Goal: Task Accomplishment & Management: Use online tool/utility

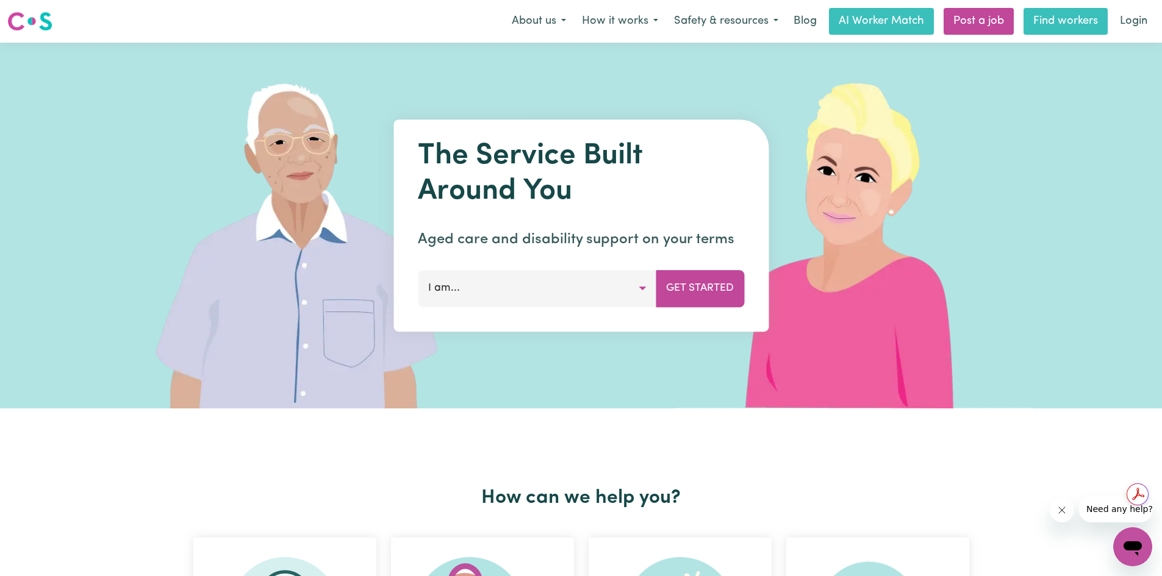
click at [1072, 20] on link "Find workers" at bounding box center [1066, 21] width 84 height 27
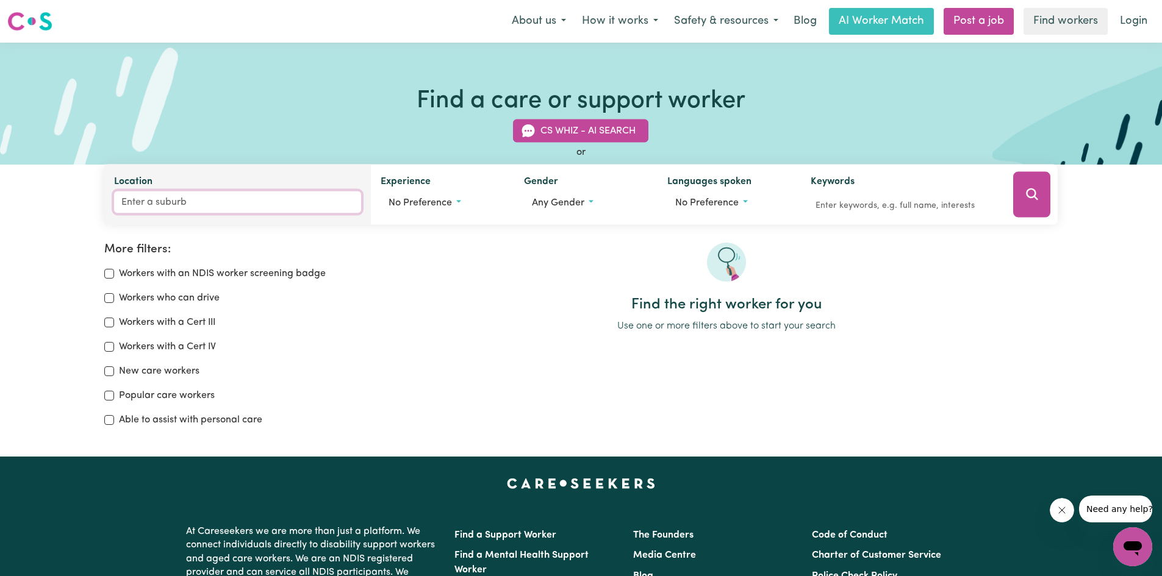
click at [146, 194] on input "Location" at bounding box center [238, 203] width 248 height 22
type input "Mer"
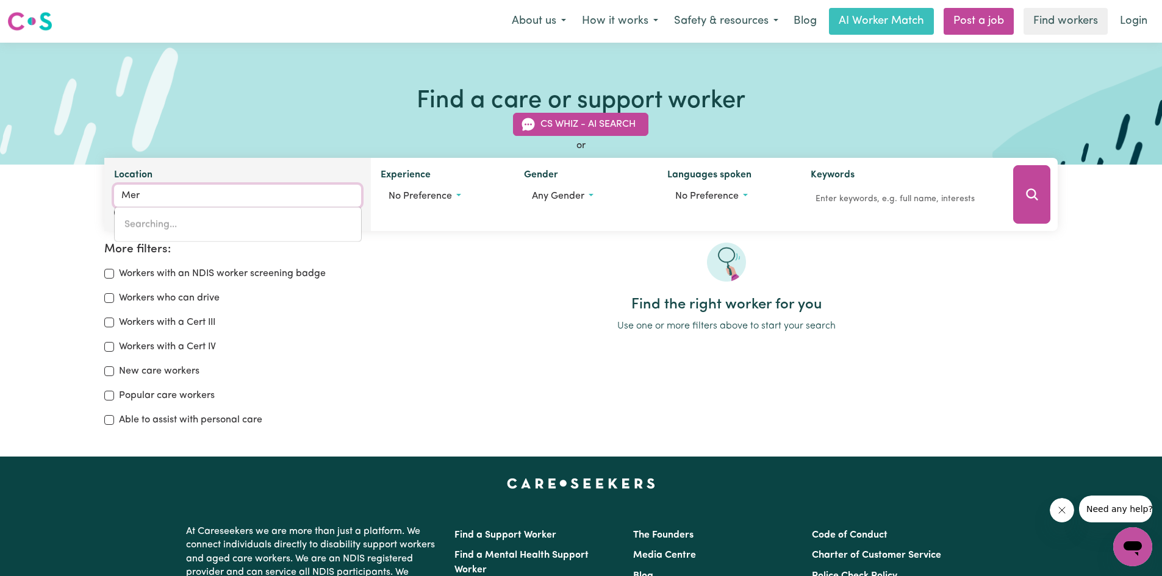
type input "[GEOGRAPHIC_DATA], [GEOGRAPHIC_DATA], 2388"
type input "Merm"
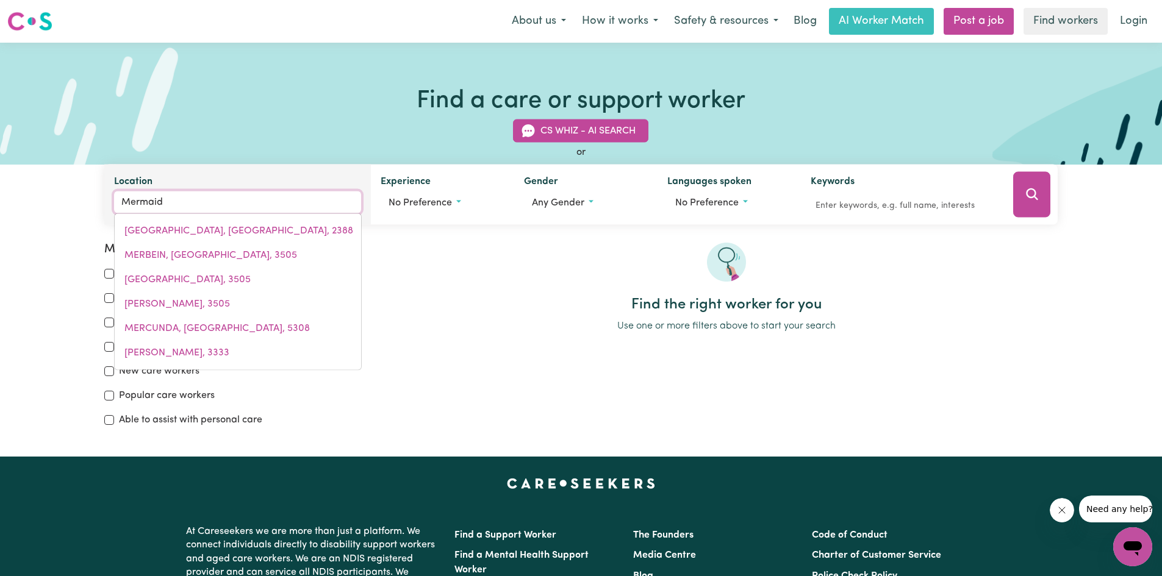
type input "Mermaid B"
type input "[GEOGRAPHIC_DATA], [GEOGRAPHIC_DATA], 4218"
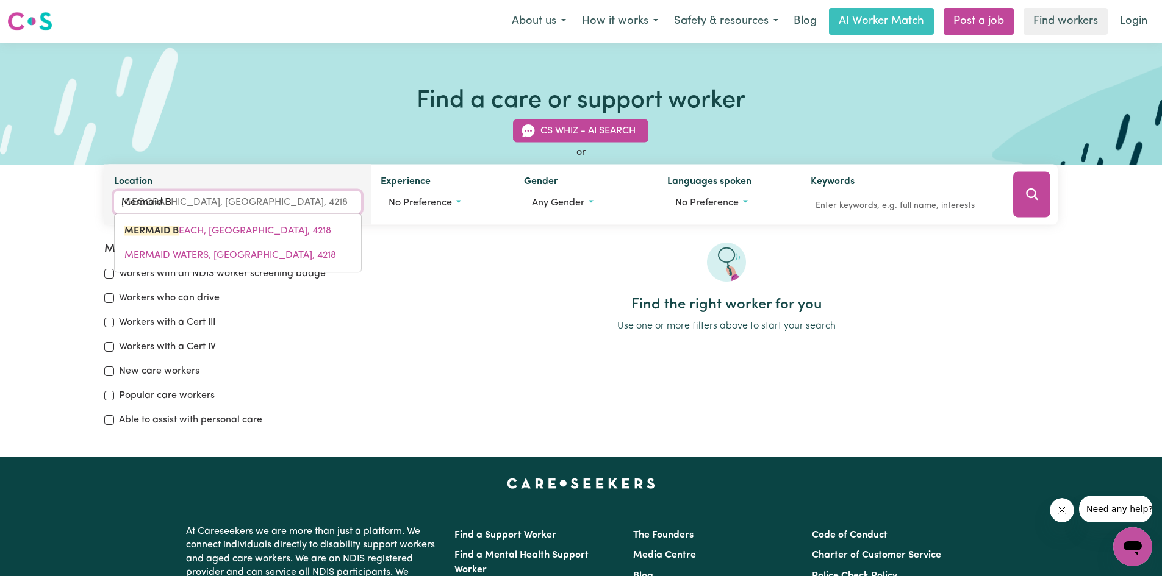
type input "Mermaid Be"
type input "Mermaid BeACH, [GEOGRAPHIC_DATA], 4218"
type input "Mermaid Bea"
type input "Mermaid BeaCH, [GEOGRAPHIC_DATA], 4218"
type input "Mermaid Beac"
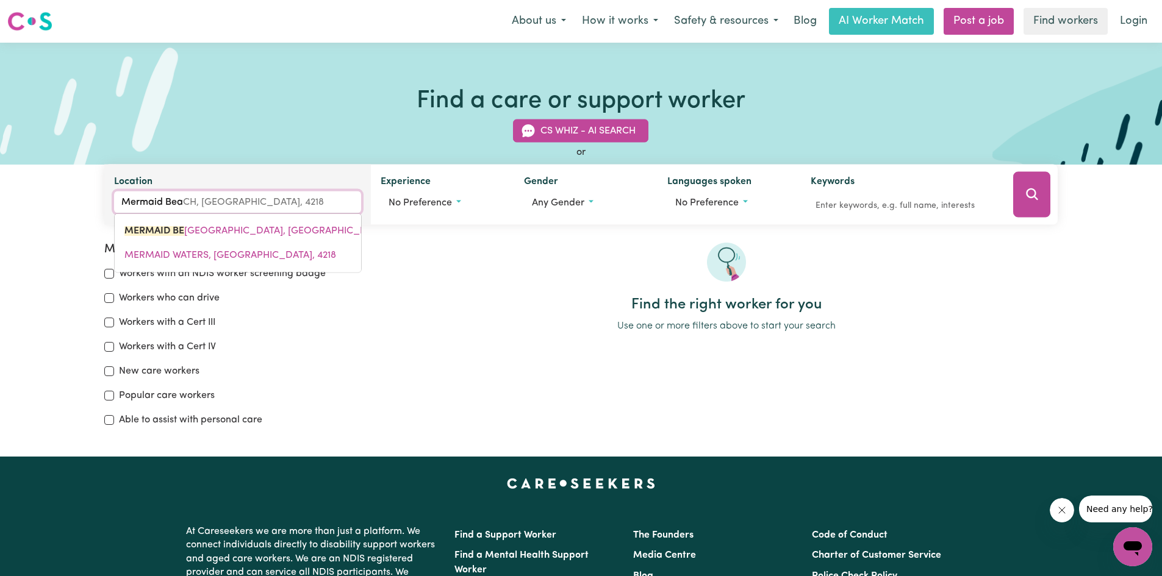
type input "Mermaid BeacH, [GEOGRAPHIC_DATA], 4218"
type input "Mermaid Beach"
type input "[GEOGRAPHIC_DATA], [GEOGRAPHIC_DATA], 4218"
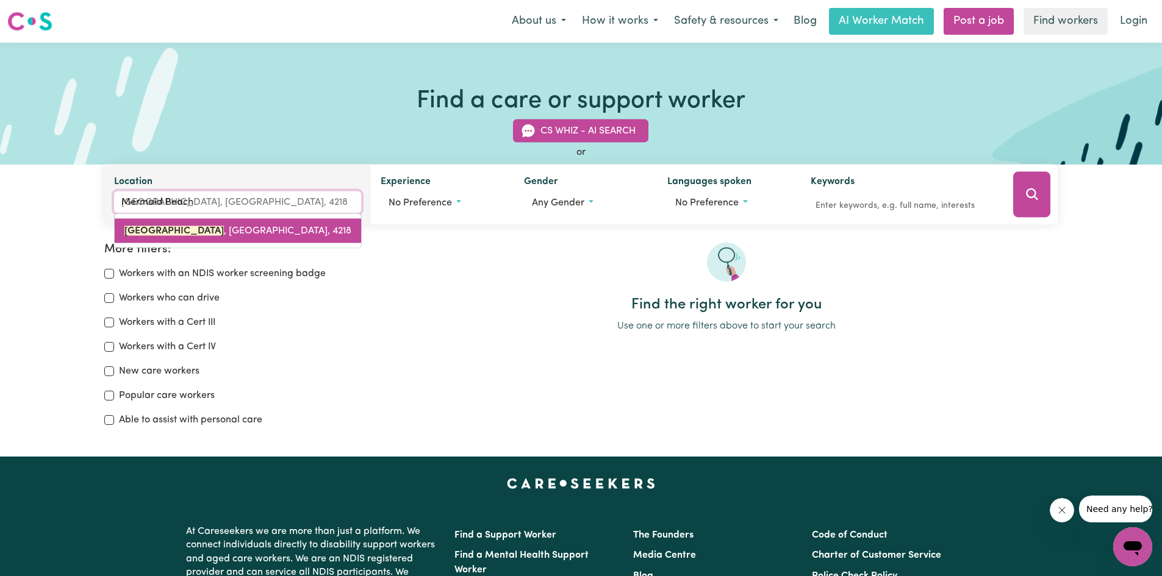
click at [167, 234] on mark "[GEOGRAPHIC_DATA]" at bounding box center [173, 231] width 99 height 10
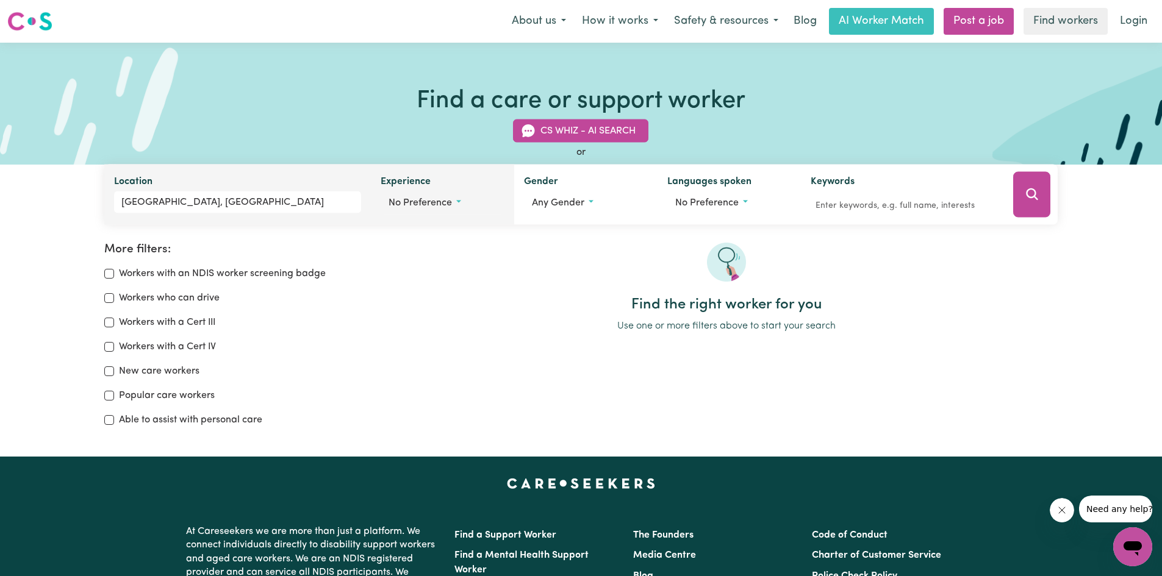
click at [445, 198] on span "No preference" at bounding box center [420, 203] width 63 height 10
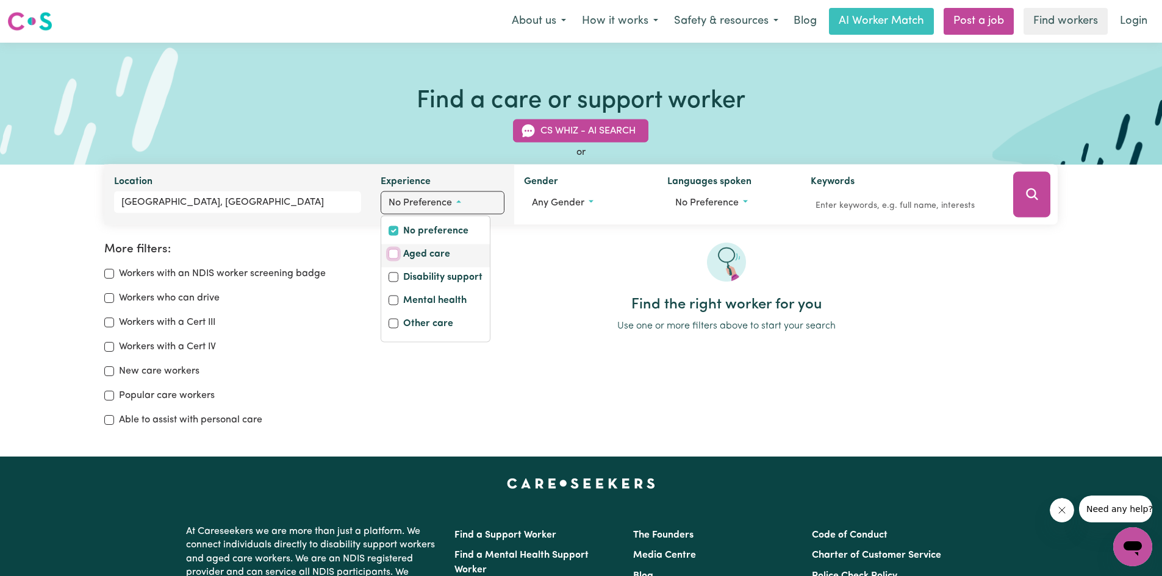
click at [396, 256] on input "Aged care" at bounding box center [394, 254] width 10 height 10
checkbox input "true"
checkbox input "false"
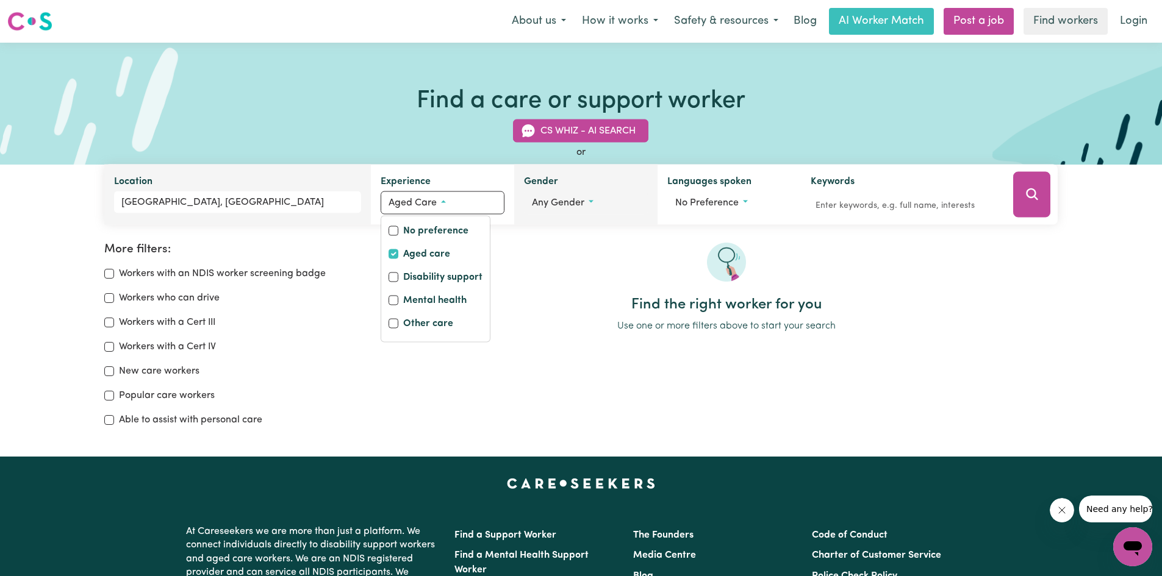
click at [574, 207] on span "Any gender" at bounding box center [558, 203] width 52 height 10
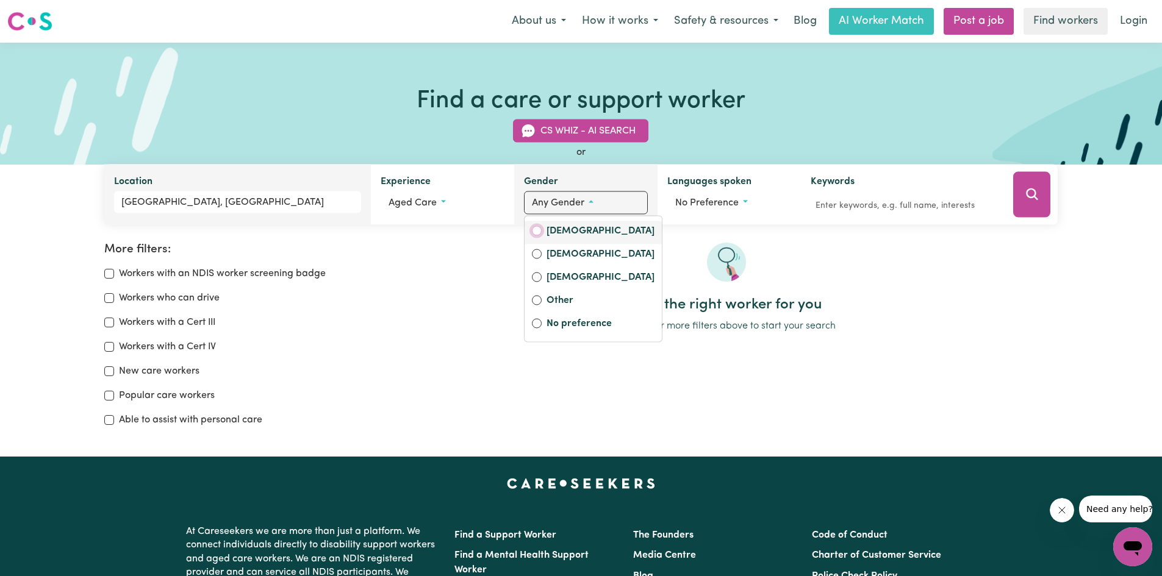
click at [537, 231] on input "[DEMOGRAPHIC_DATA]" at bounding box center [537, 231] width 10 height 10
radio input "true"
click at [728, 207] on span "No preference" at bounding box center [711, 203] width 63 height 10
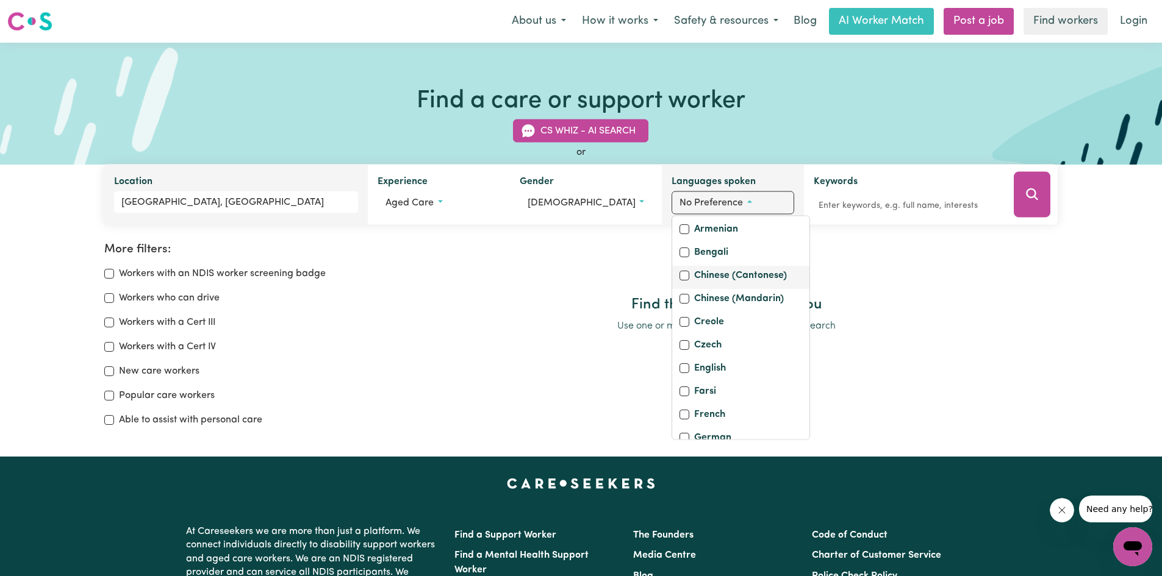
scroll to position [107, 0]
click at [684, 353] on input "English" at bounding box center [685, 348] width 10 height 10
checkbox input "true"
checkbox input "false"
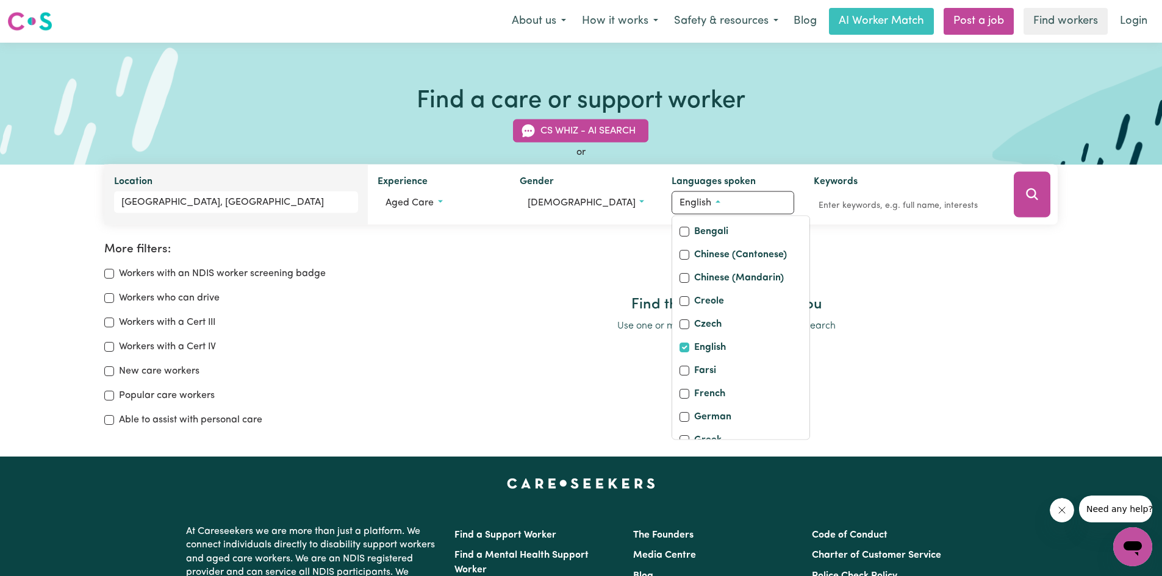
click at [971, 310] on h2 "Find the right worker for you" at bounding box center [726, 305] width 663 height 18
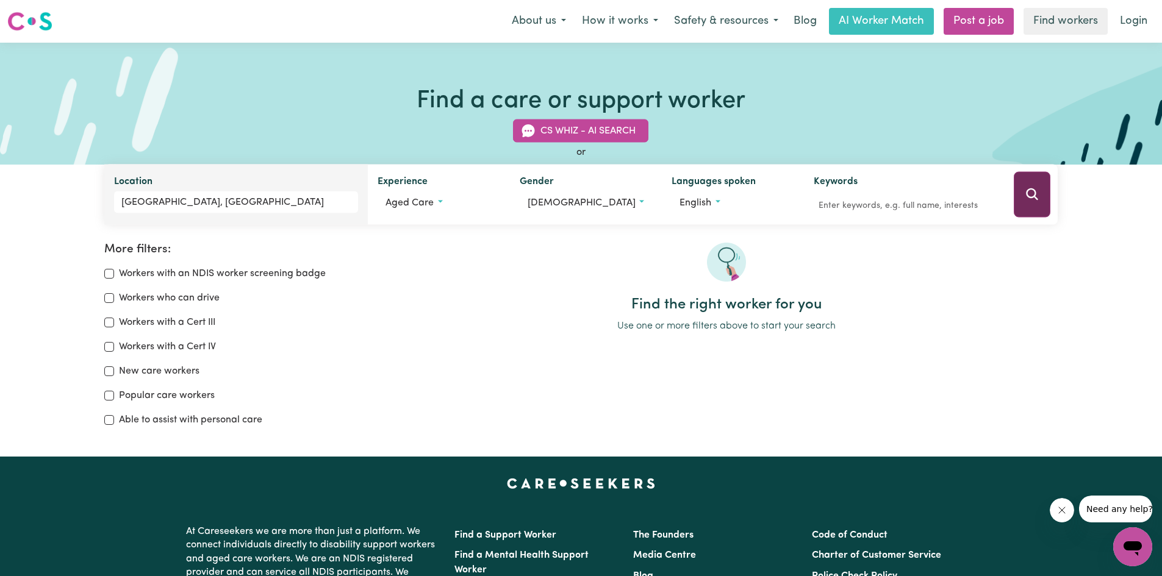
click at [1033, 198] on icon "Search" at bounding box center [1032, 194] width 12 height 12
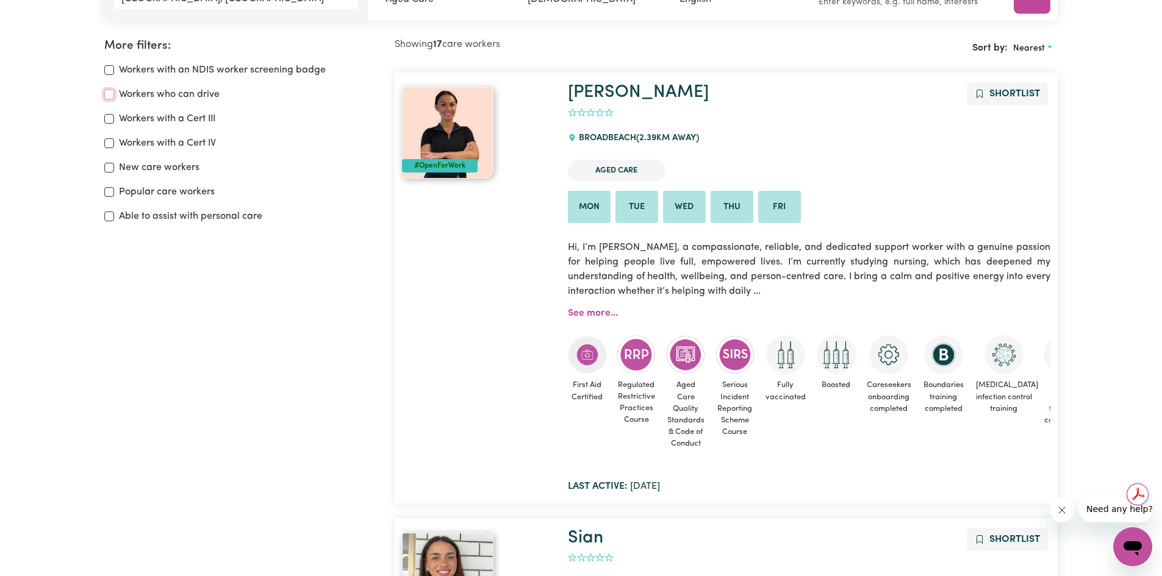
click at [111, 93] on input "Workers who can drive" at bounding box center [109, 95] width 10 height 10
checkbox input "true"
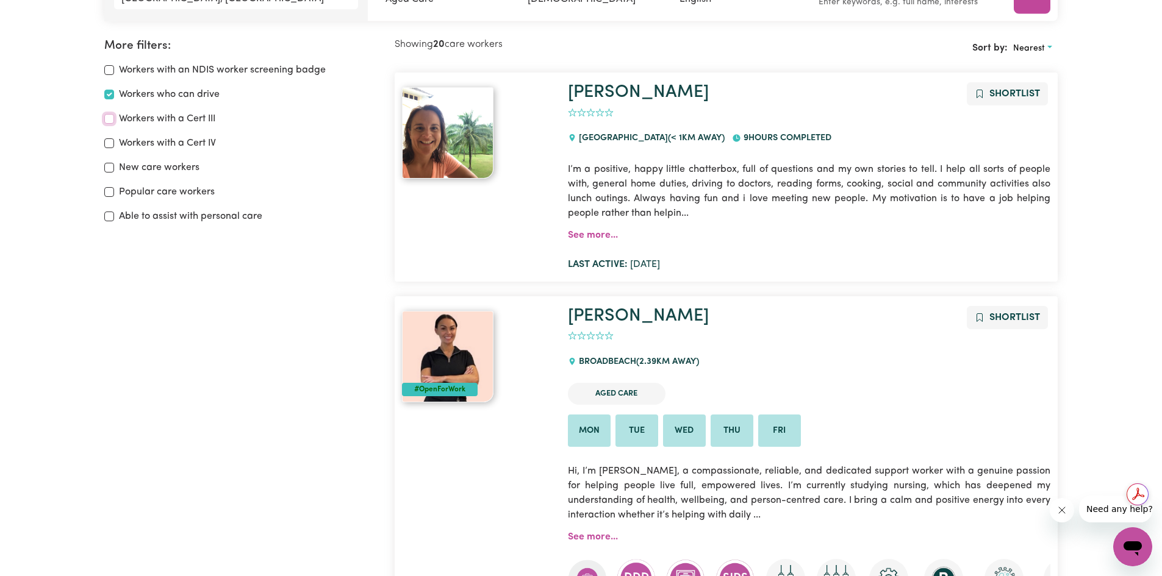
click at [107, 121] on input "Workers with a Cert III" at bounding box center [109, 119] width 10 height 10
checkbox input "true"
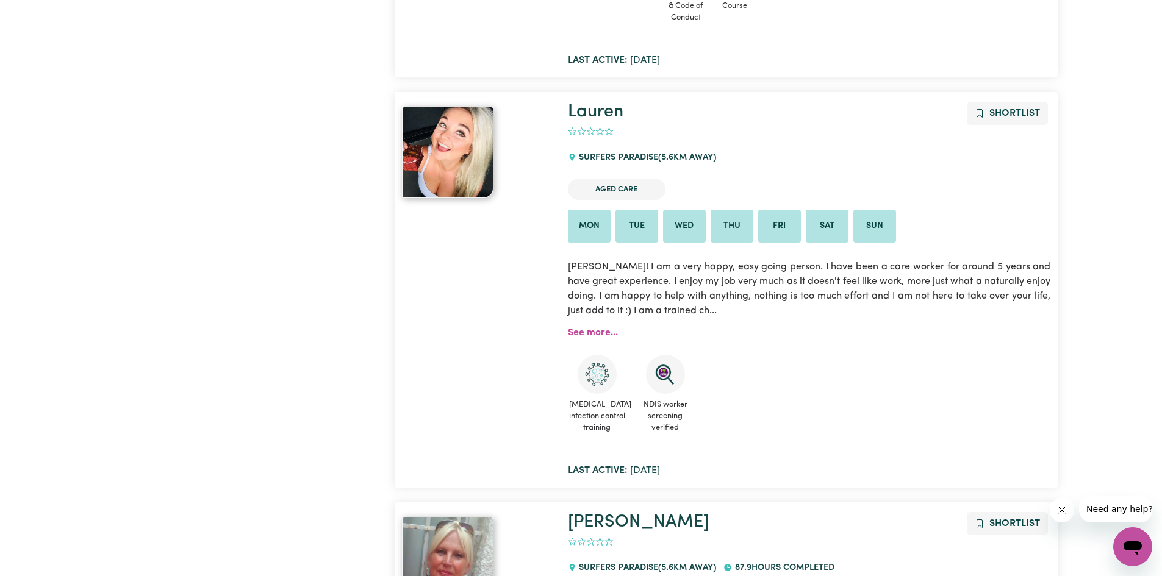
scroll to position [631, 0]
